Goal: Task Accomplishment & Management: Manage account settings

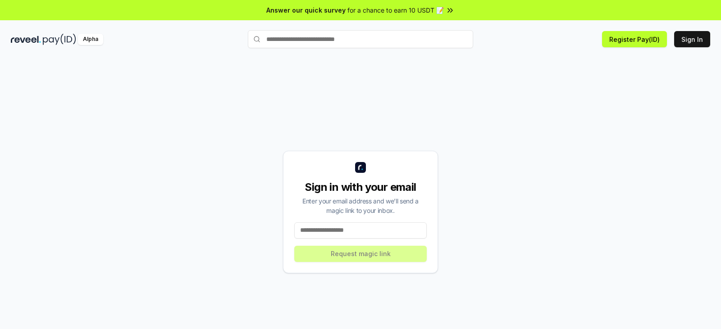
click at [350, 231] on input at bounding box center [360, 231] width 132 height 16
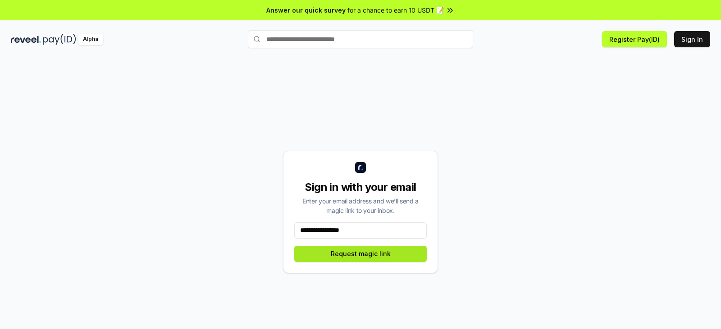
type input "**********"
click at [372, 257] on button "Request magic link" at bounding box center [360, 254] width 132 height 16
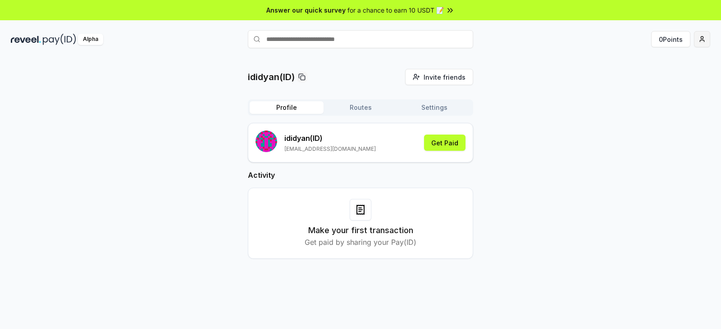
click at [705, 40] on html "Answer our quick survey for a chance to earn 10 USDT 📝 Alpha 0 Points ididyan(I…" at bounding box center [360, 164] width 721 height 329
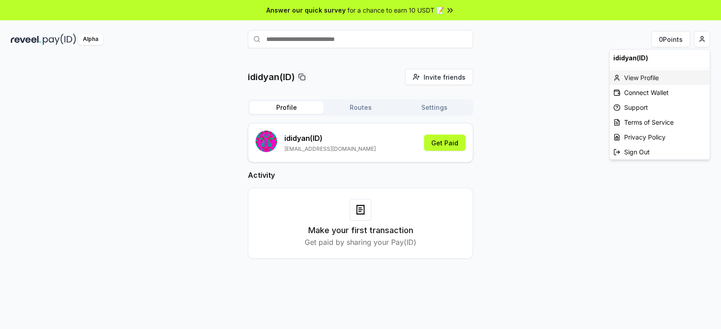
click at [642, 78] on div "View Profile" at bounding box center [660, 77] width 100 height 15
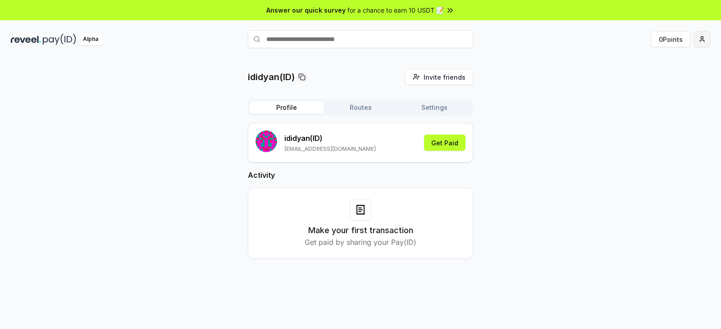
click at [701, 38] on html "Answer our quick survey for a chance to earn 10 USDT 📝 Alpha 0 Points ididyan(I…" at bounding box center [360, 164] width 721 height 329
click at [433, 143] on html "Answer our quick survey for a chance to earn 10 USDT 📝 Alpha 0 Points ididyan(I…" at bounding box center [360, 164] width 721 height 329
click at [448, 141] on button "Get Paid" at bounding box center [444, 143] width 41 height 16
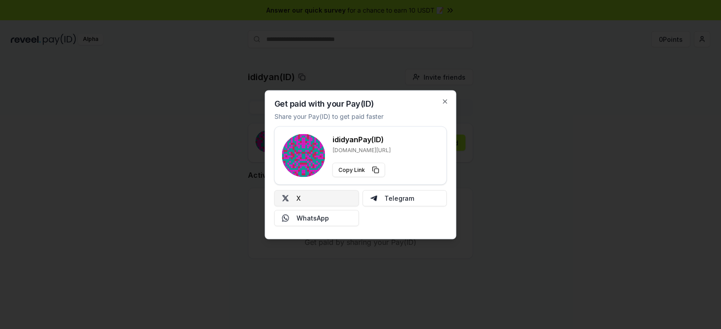
click at [324, 201] on button "X" at bounding box center [316, 198] width 85 height 16
click at [445, 101] on icon "button" at bounding box center [445, 102] width 4 height 4
